Goal: Task Accomplishment & Management: Complete application form

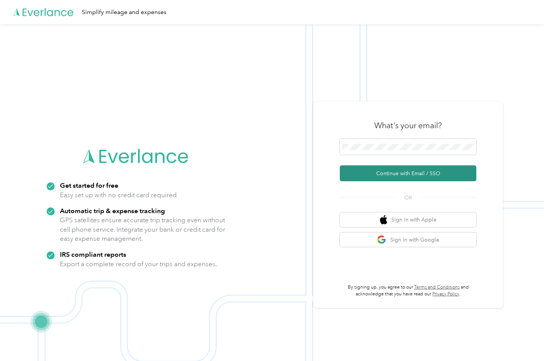
click at [389, 167] on button "Continue with Email / SSO" at bounding box center [408, 173] width 137 height 16
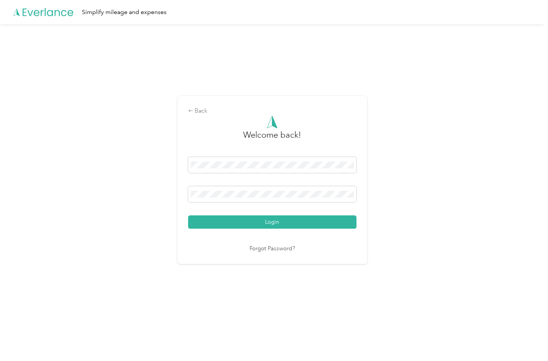
drag, startPoint x: 234, startPoint y: 228, endPoint x: 233, endPoint y: 223, distance: 4.9
click at [233, 226] on button "Login" at bounding box center [272, 222] width 169 height 13
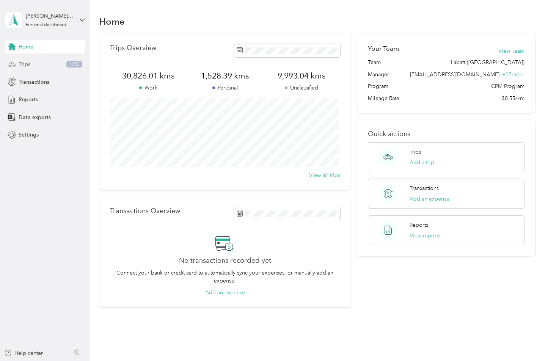
click at [79, 67] on span "1052" at bounding box center [74, 64] width 16 height 7
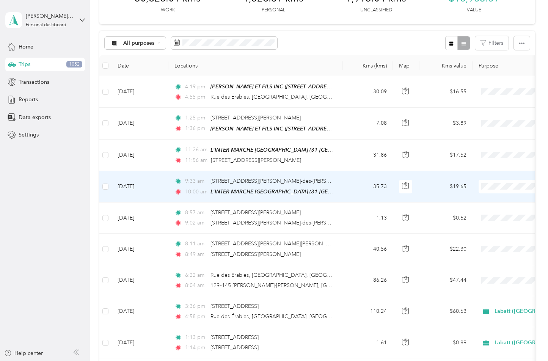
scroll to position [38, 0]
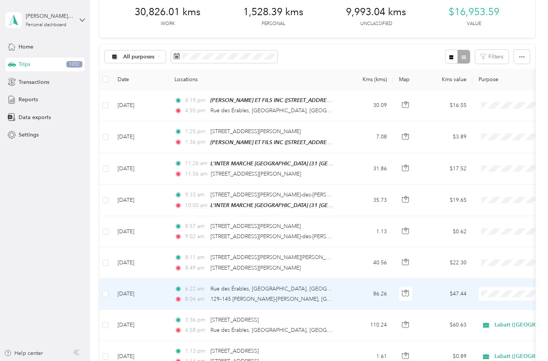
click at [481, 304] on span "Labatt ([GEOGRAPHIC_DATA])" at bounding box center [512, 307] width 78 height 8
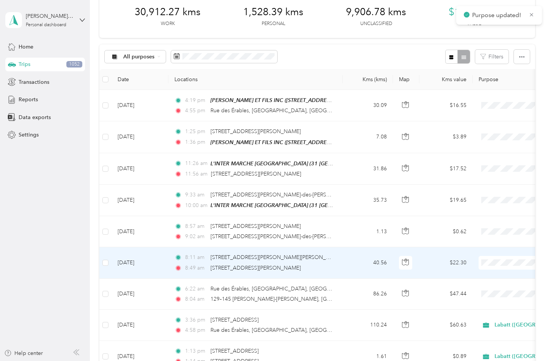
click at [479, 273] on span "Labatt ([GEOGRAPHIC_DATA])" at bounding box center [512, 276] width 78 height 8
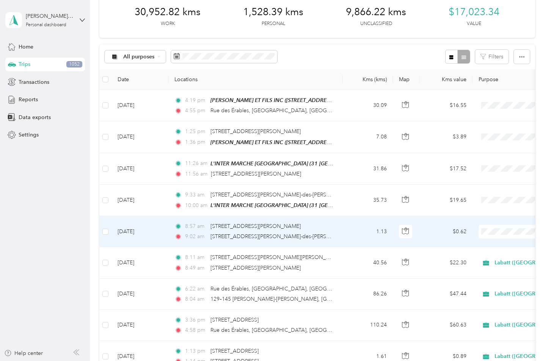
click at [478, 240] on li "Labatt ([GEOGRAPHIC_DATA])" at bounding box center [505, 242] width 102 height 13
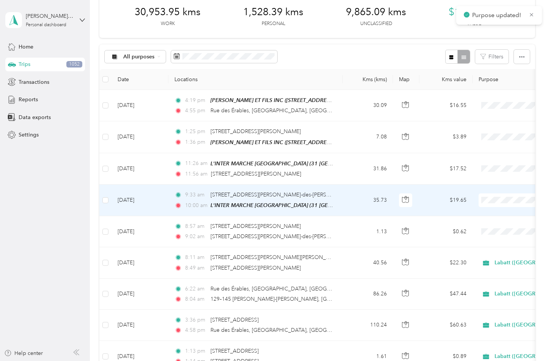
click at [486, 210] on span "Labatt ([GEOGRAPHIC_DATA])" at bounding box center [512, 213] width 78 height 8
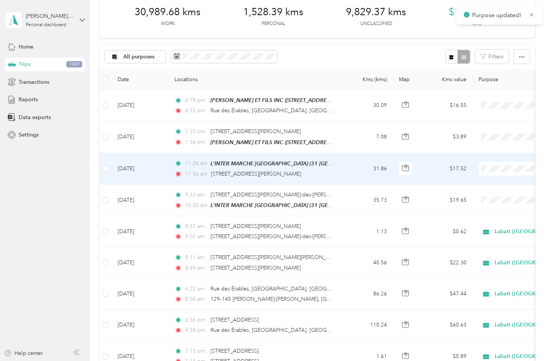
click at [479, 180] on span "Labatt ([GEOGRAPHIC_DATA])" at bounding box center [512, 182] width 78 height 8
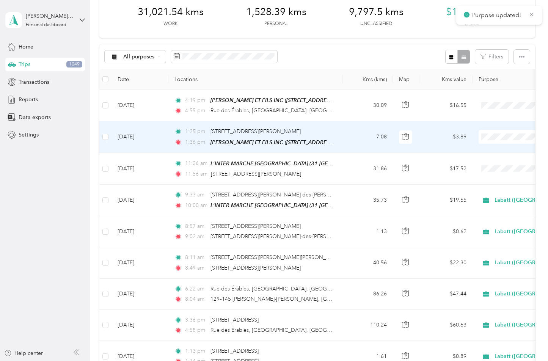
click at [489, 147] on span "Labatt ([GEOGRAPHIC_DATA])" at bounding box center [512, 151] width 78 height 8
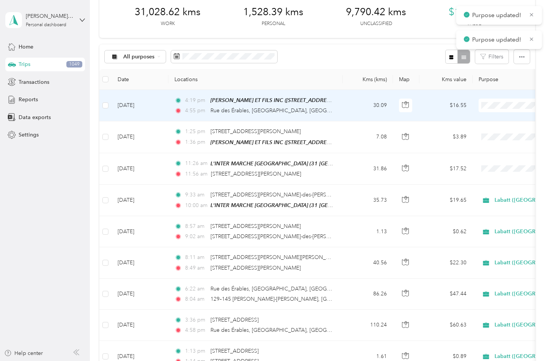
click at [486, 116] on span "Labatt ([GEOGRAPHIC_DATA])" at bounding box center [512, 119] width 78 height 8
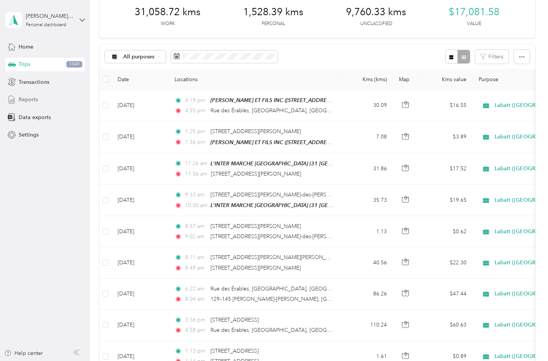
click at [42, 98] on div "Reports" at bounding box center [45, 100] width 80 height 14
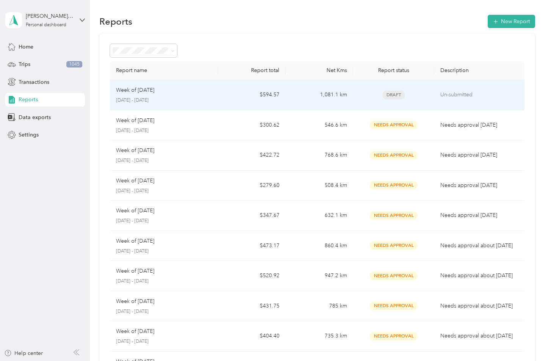
click at [237, 101] on td "$594.57" at bounding box center [252, 95] width 68 height 30
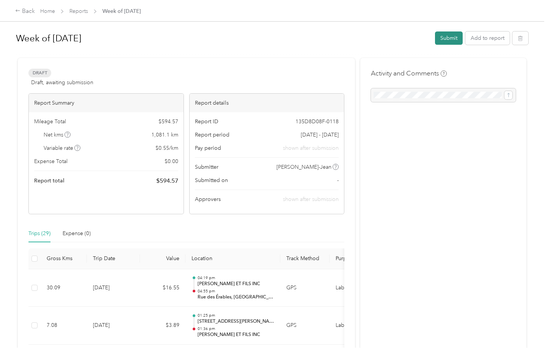
click at [439, 44] on button "Submit" at bounding box center [449, 38] width 28 height 13
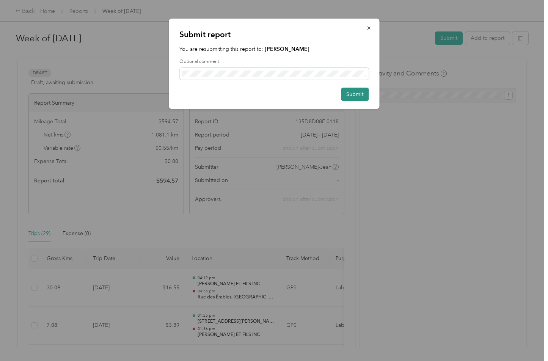
click at [368, 94] on button "Submit" at bounding box center [355, 94] width 28 height 13
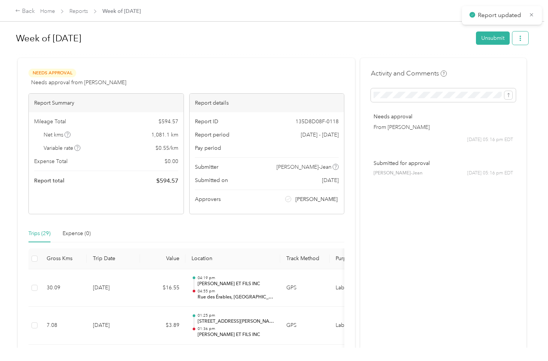
click at [514, 42] on button "button" at bounding box center [521, 38] width 16 height 13
click at [512, 64] on div "Download" at bounding box center [499, 66] width 45 height 8
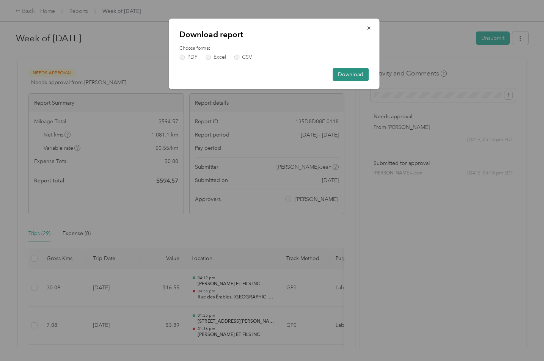
click at [352, 71] on button "Download" at bounding box center [351, 74] width 36 height 13
